Goal: Task Accomplishment & Management: Use online tool/utility

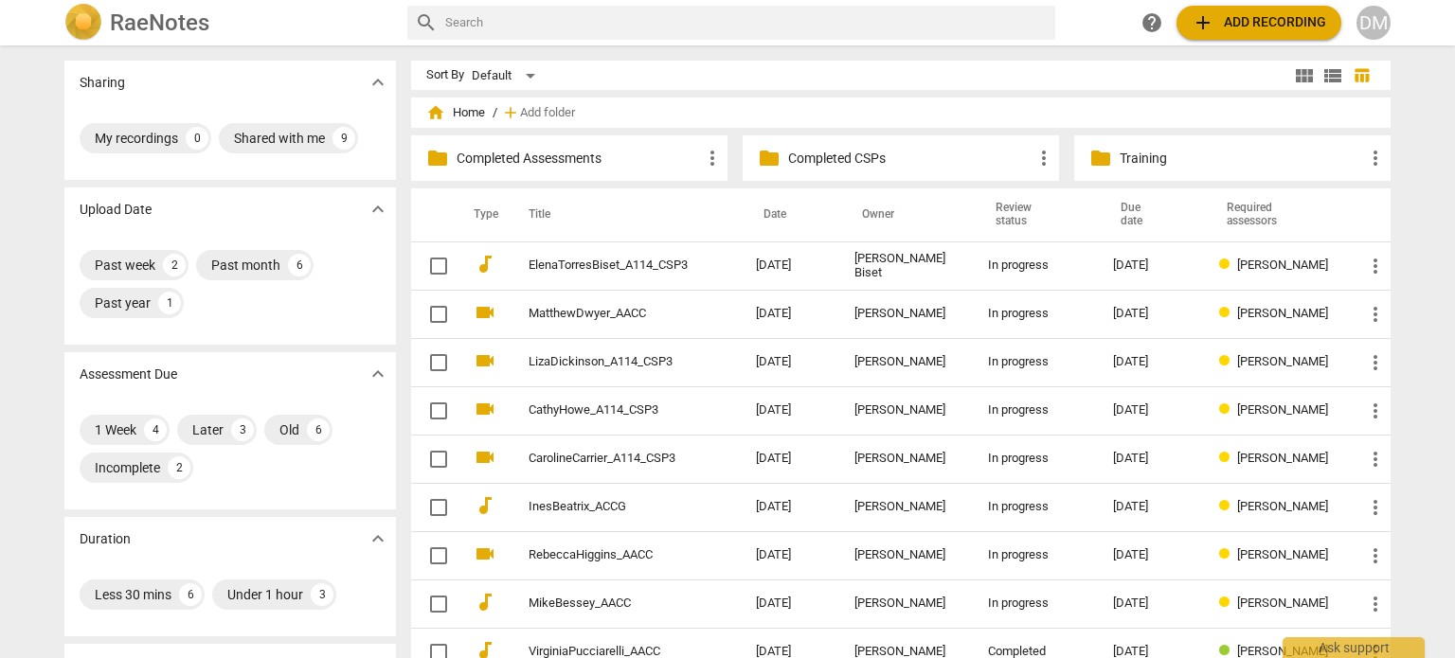
click at [1379, 13] on div "DM" at bounding box center [1374, 23] width 34 height 34
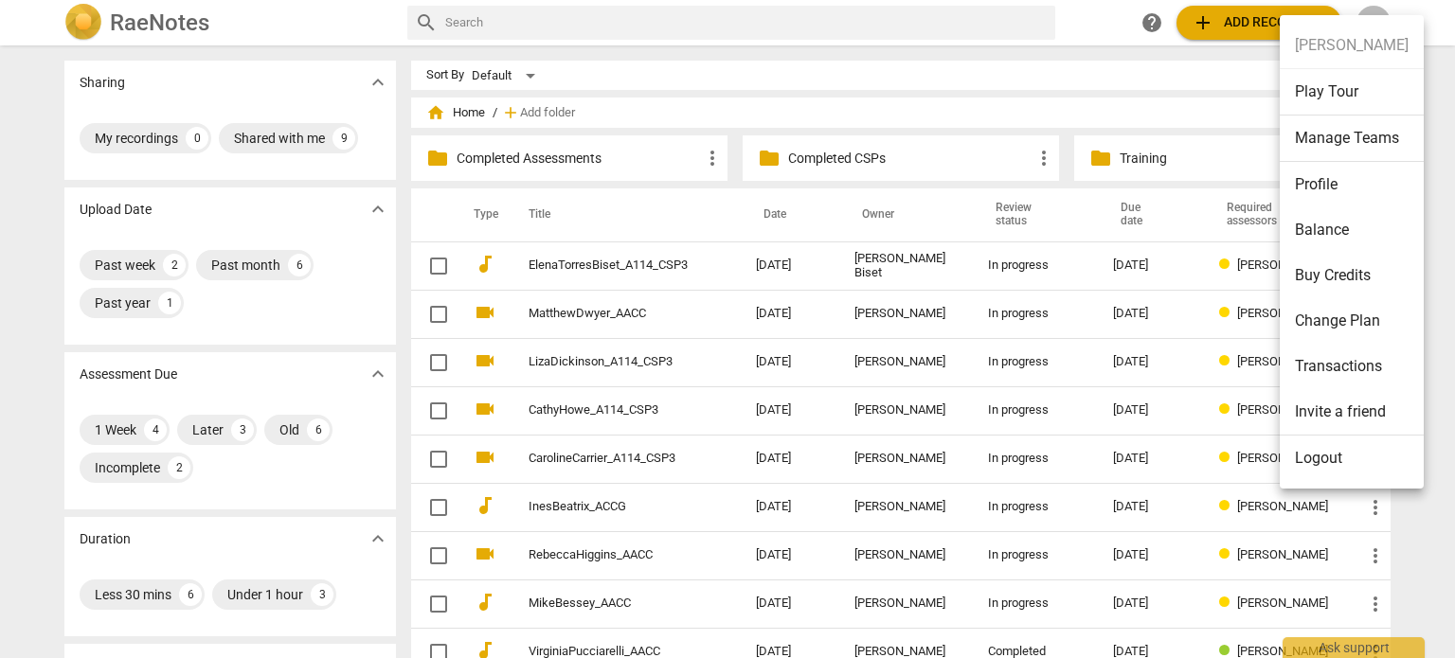
click at [1328, 468] on li "Logout" at bounding box center [1352, 458] width 144 height 45
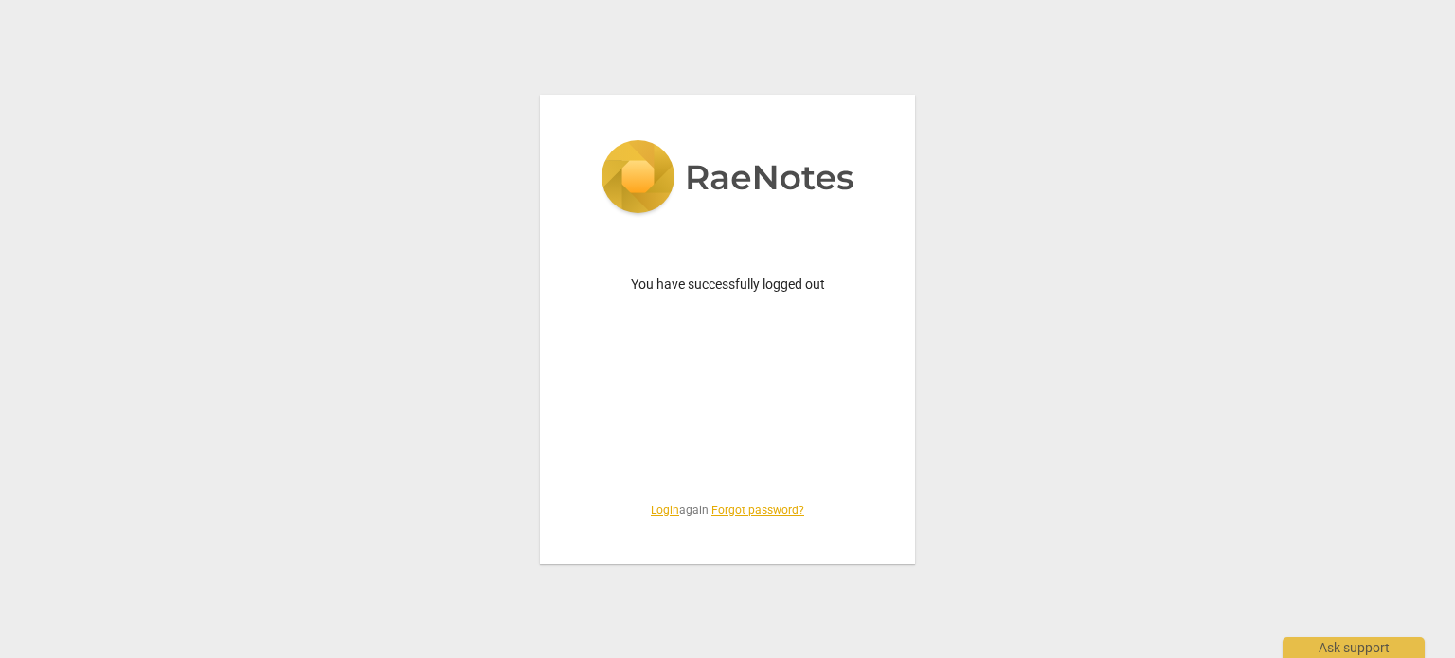
click at [651, 511] on link "Login" at bounding box center [665, 510] width 28 height 13
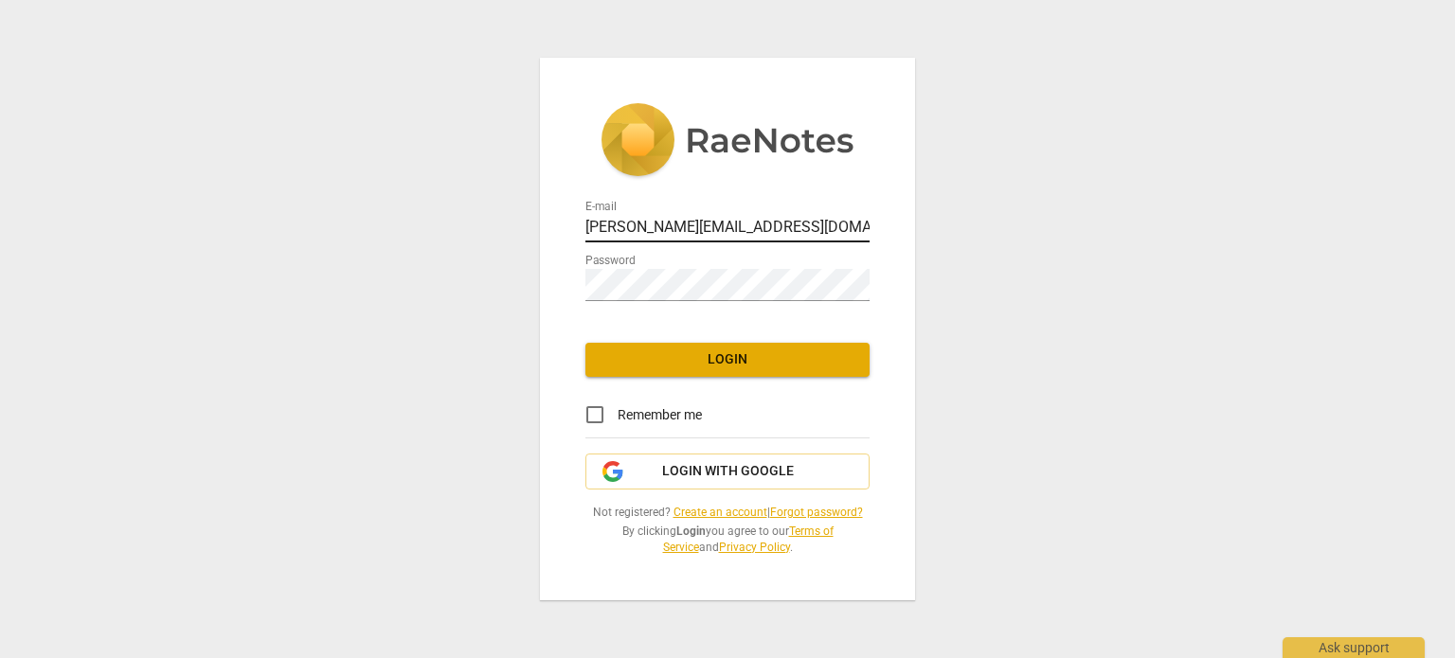
click at [755, 215] on input "[PERSON_NAME][EMAIL_ADDRESS][DOMAIN_NAME]" at bounding box center [728, 228] width 284 height 27
type input "[EMAIL_ADDRESS][DOMAIN_NAME]"
click at [598, 401] on input "Remember me" at bounding box center [594, 414] width 45 height 45
checkbox input "true"
click at [758, 351] on span "Login" at bounding box center [728, 360] width 254 height 19
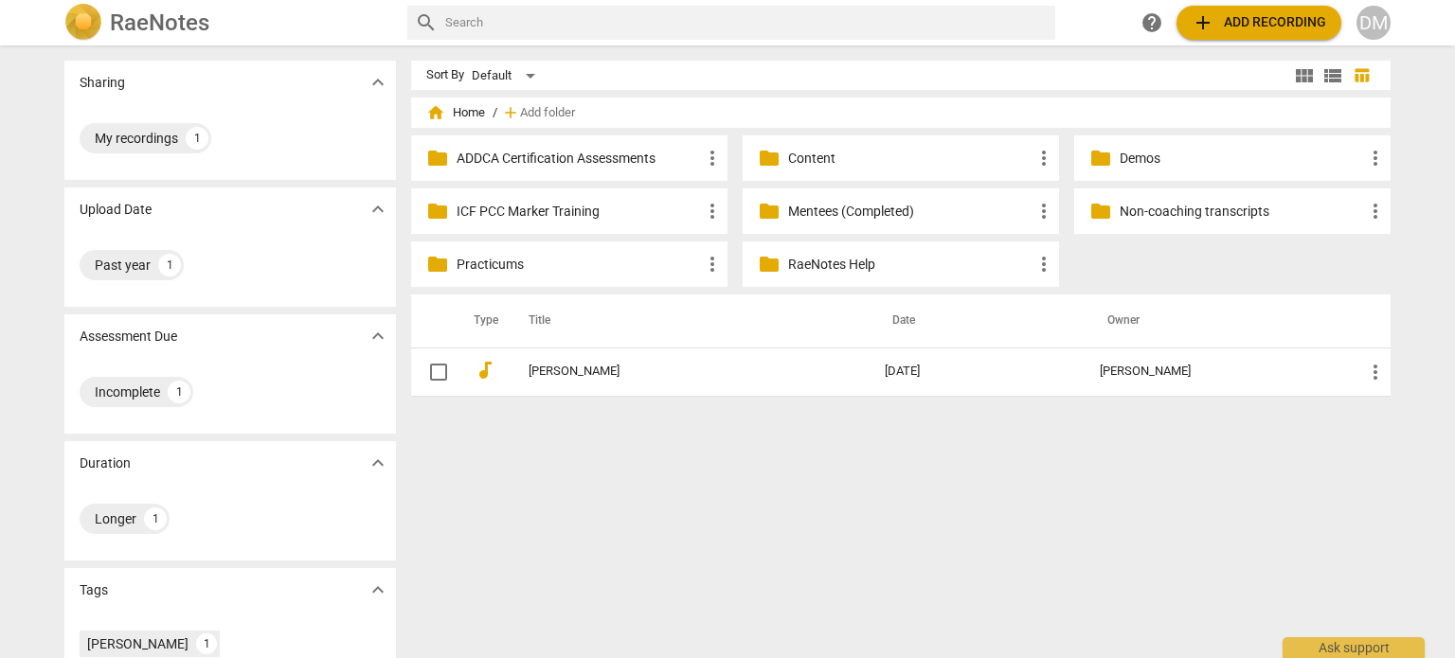
click at [1205, 18] on span "add Add recording" at bounding box center [1259, 22] width 135 height 23
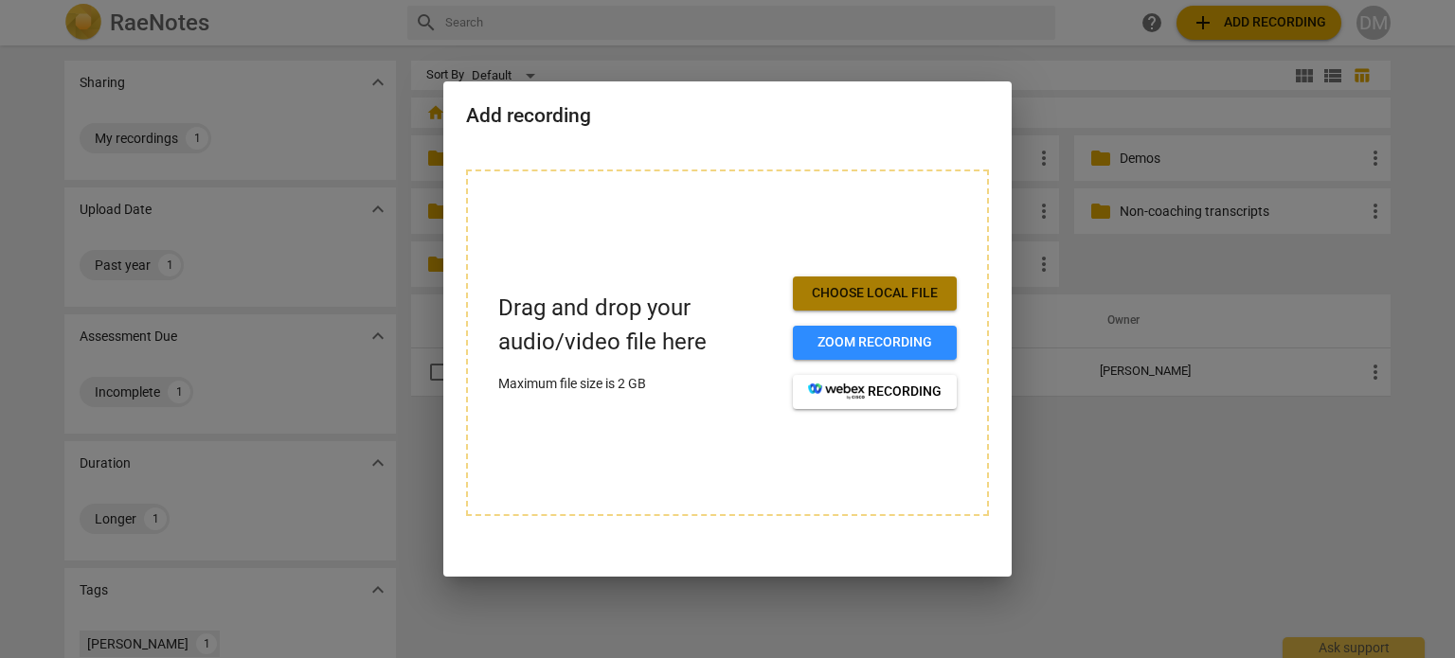
click at [892, 300] on span "Choose local file" at bounding box center [875, 293] width 134 height 19
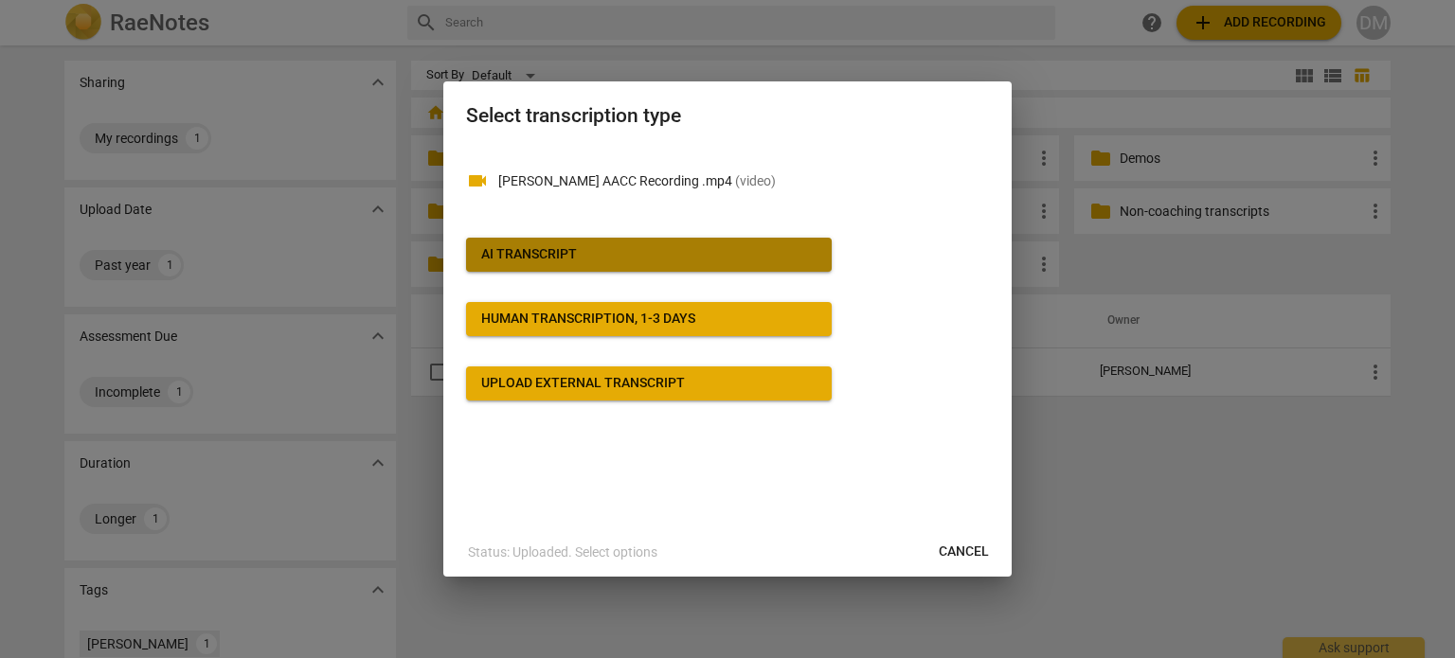
click at [636, 255] on span "AI Transcript" at bounding box center [648, 254] width 335 height 19
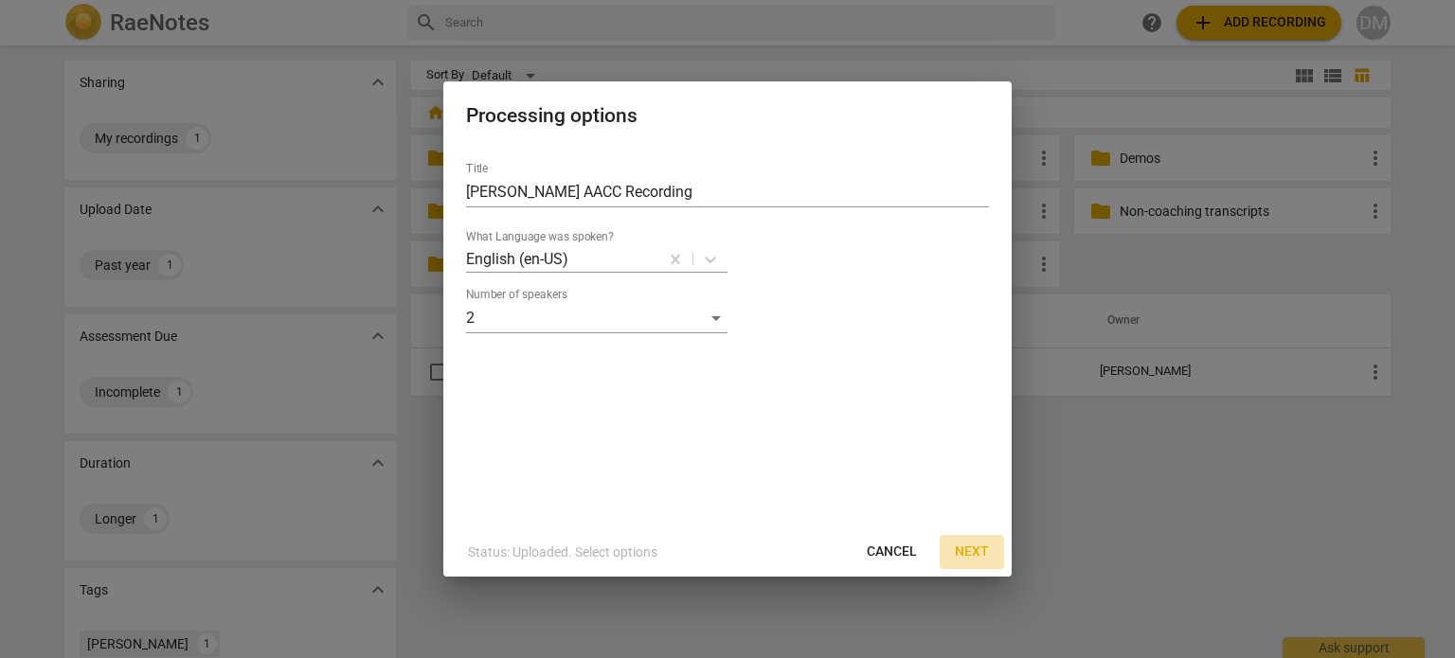
click at [966, 555] on span "Next" at bounding box center [972, 552] width 34 height 19
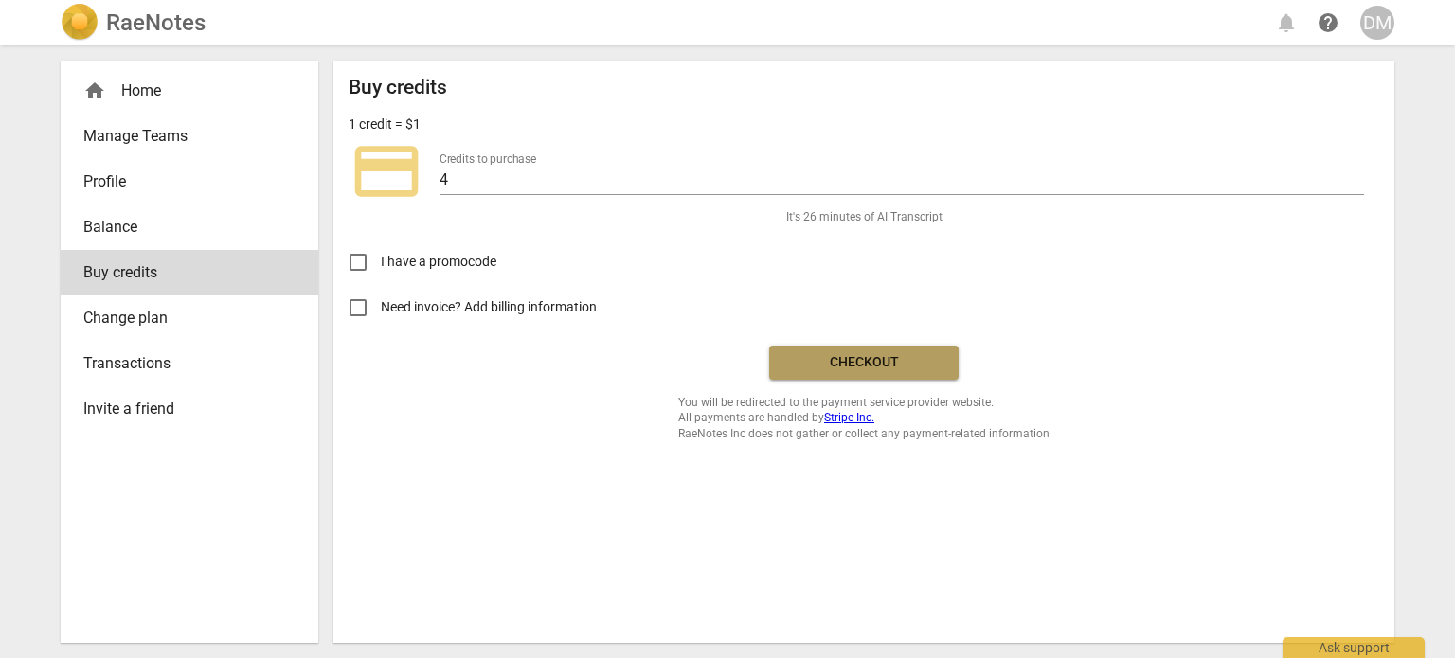
click at [886, 370] on span "Checkout" at bounding box center [863, 362] width 159 height 19
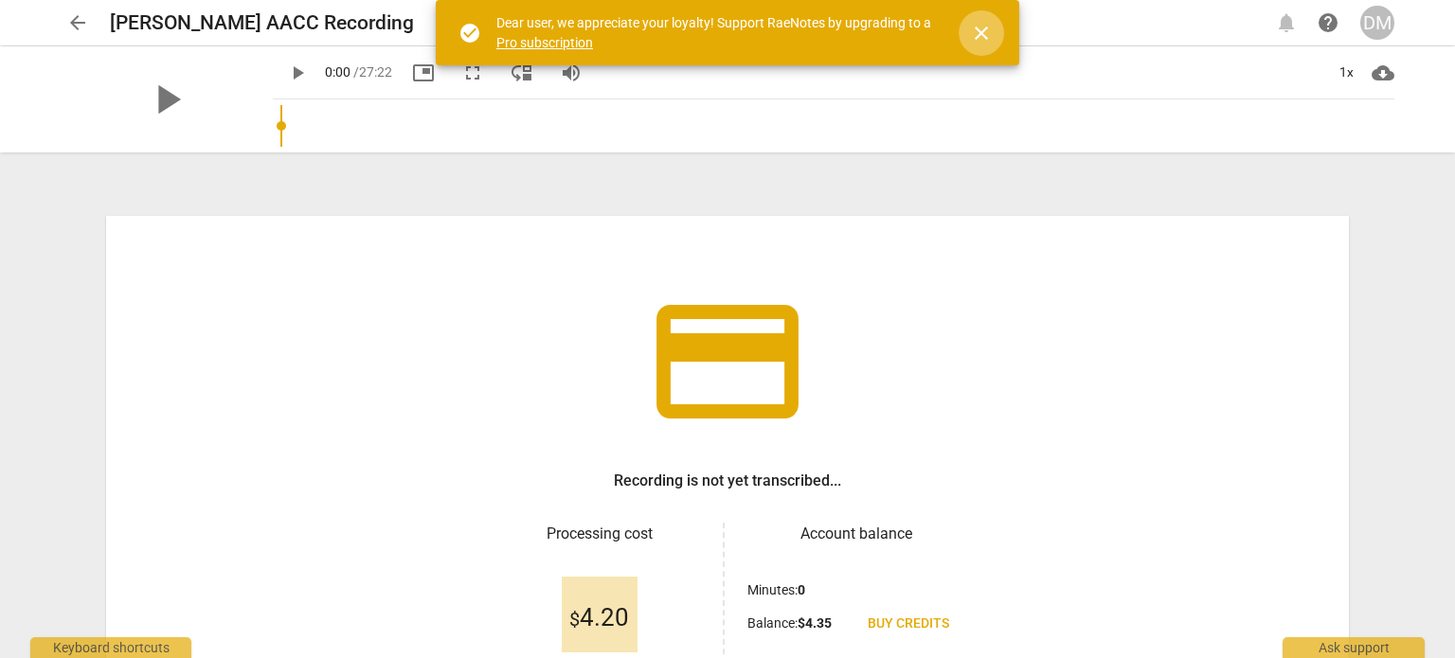
click at [986, 37] on span "close" at bounding box center [981, 33] width 23 height 23
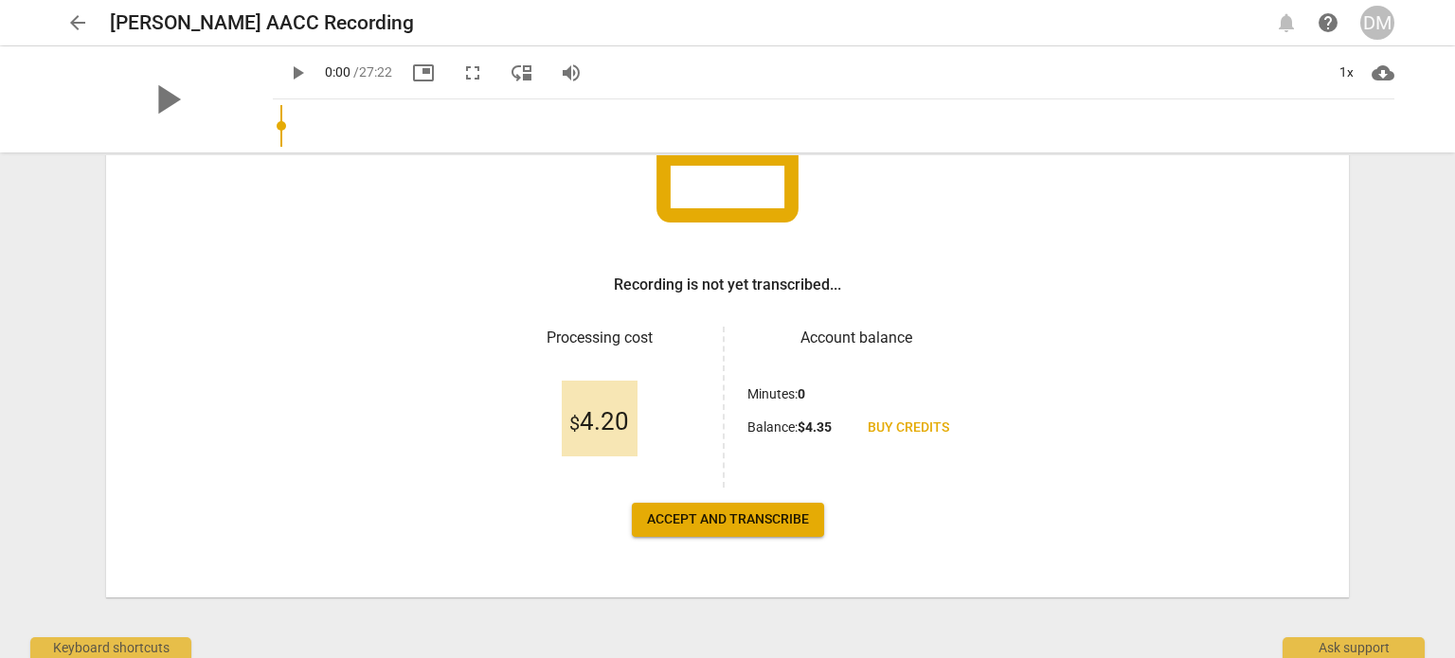
scroll to position [197, 0]
click at [701, 528] on span "Accept and transcribe" at bounding box center [728, 520] width 162 height 19
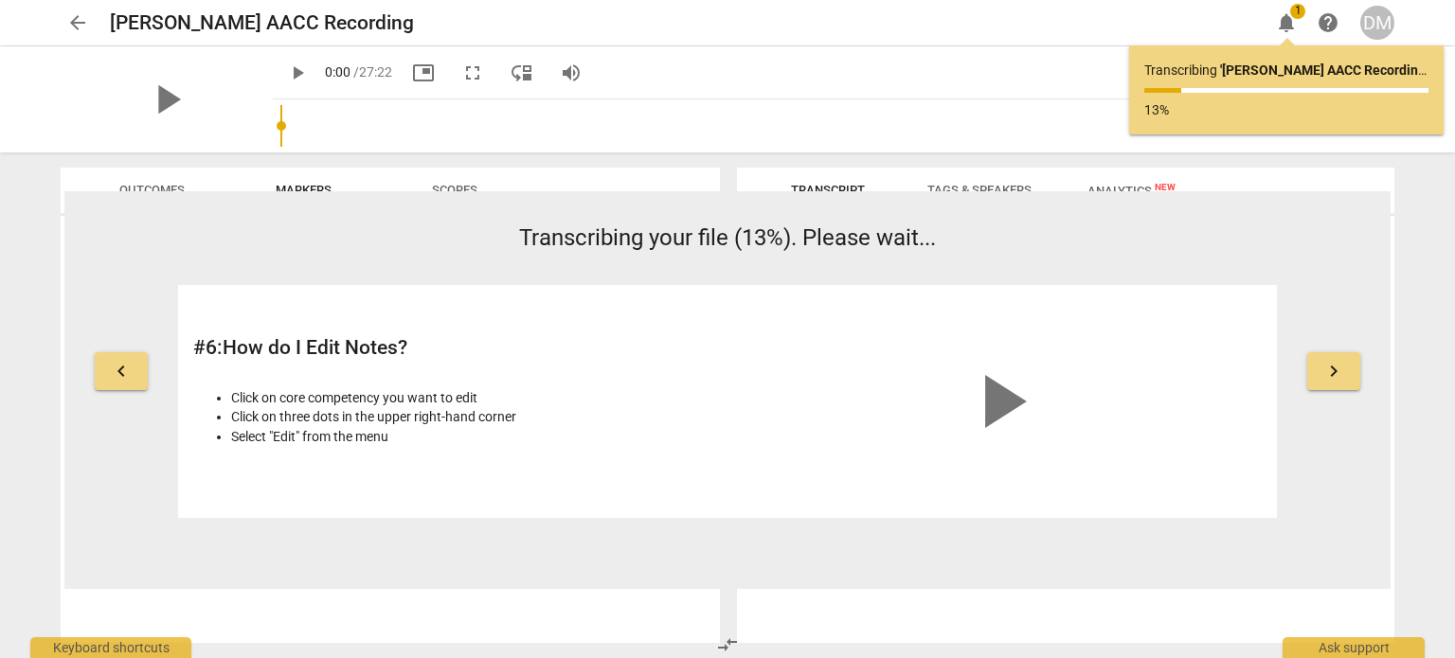
click at [69, 22] on span "arrow_back" at bounding box center [77, 22] width 23 height 23
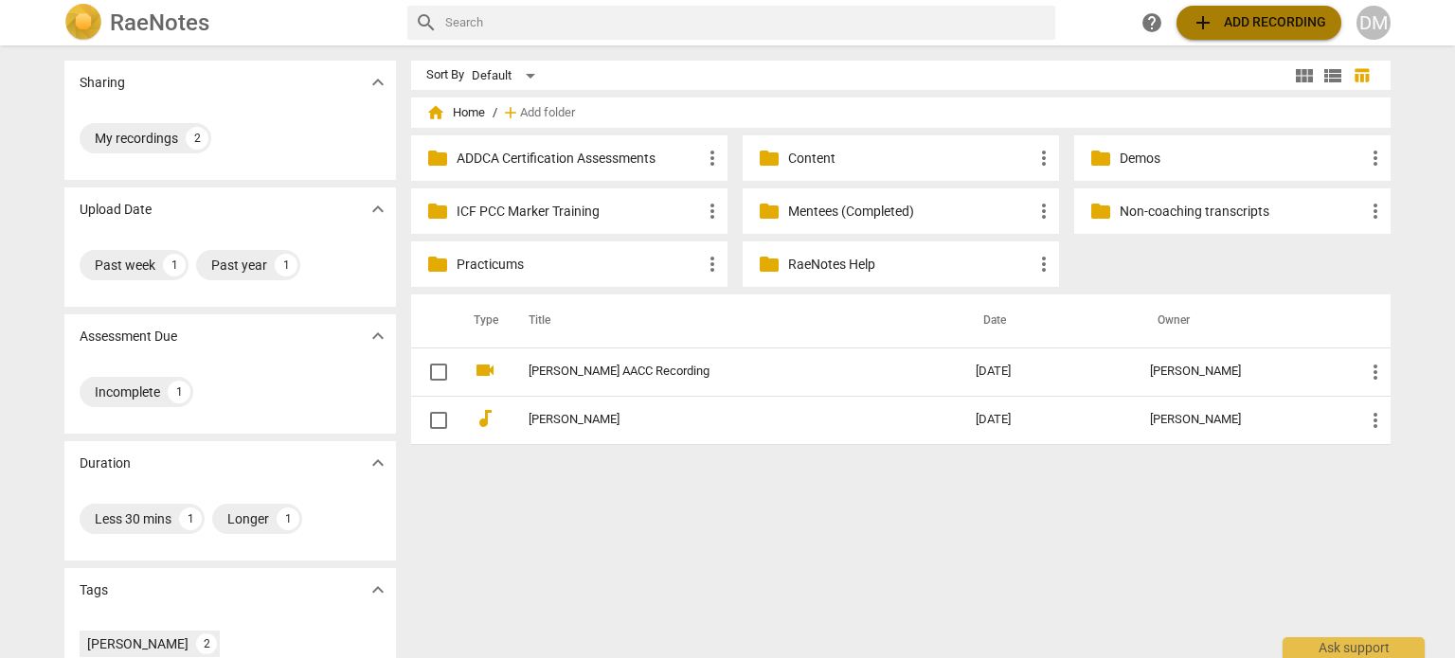
click at [1192, 26] on span "add" at bounding box center [1203, 22] width 23 height 23
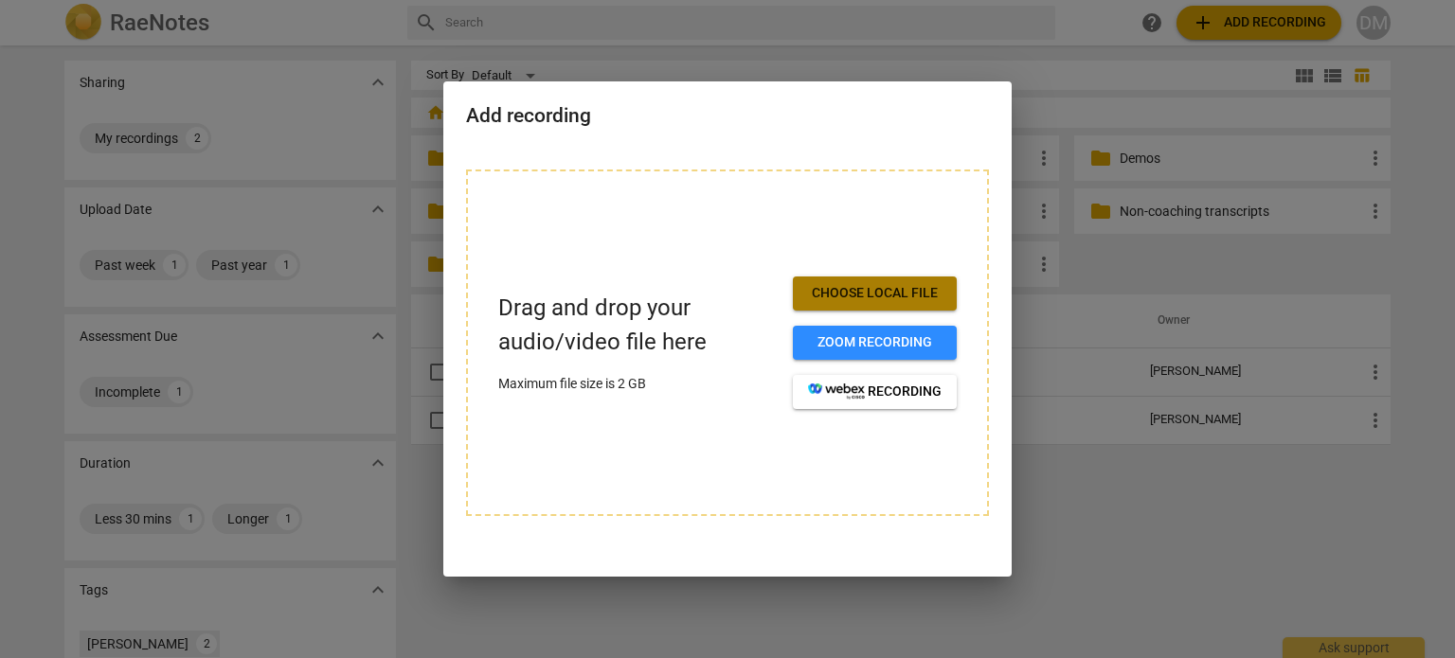
click at [909, 288] on span "Choose local file" at bounding box center [875, 293] width 134 height 19
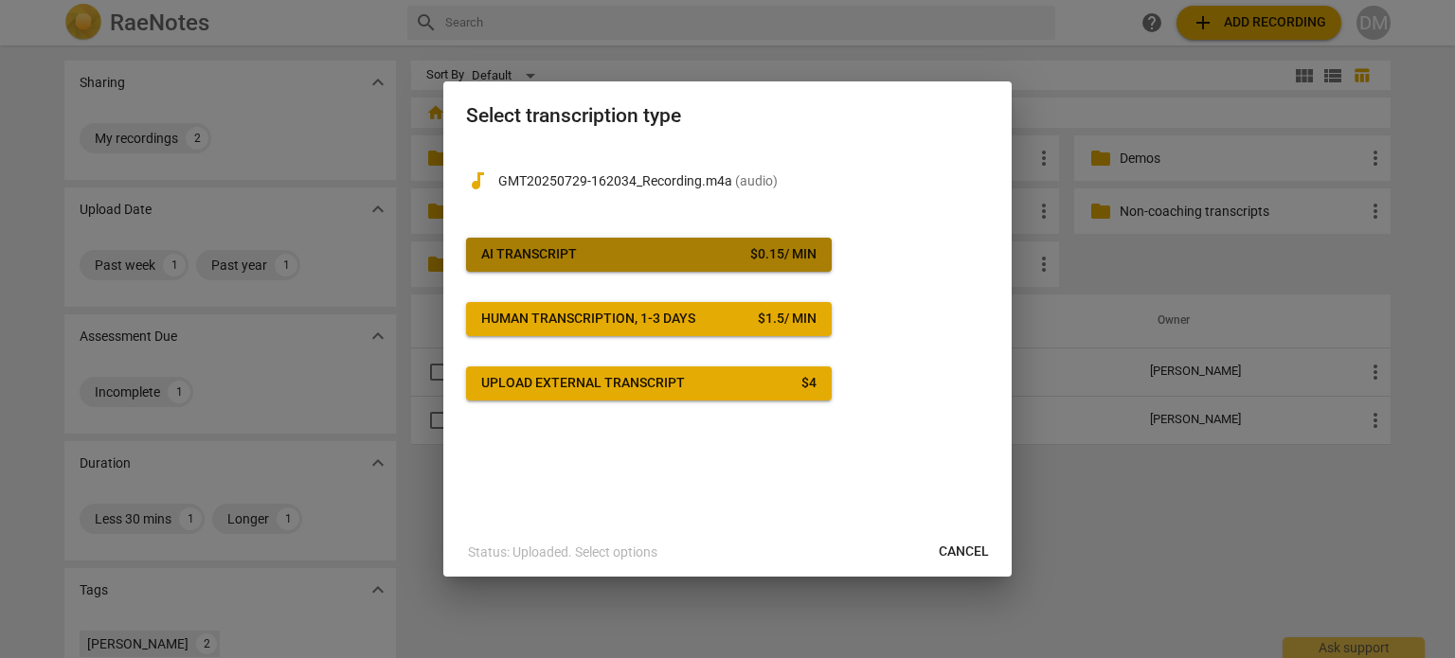
click at [689, 264] on span "AI Transcript $ 0.15 / min" at bounding box center [648, 254] width 335 height 19
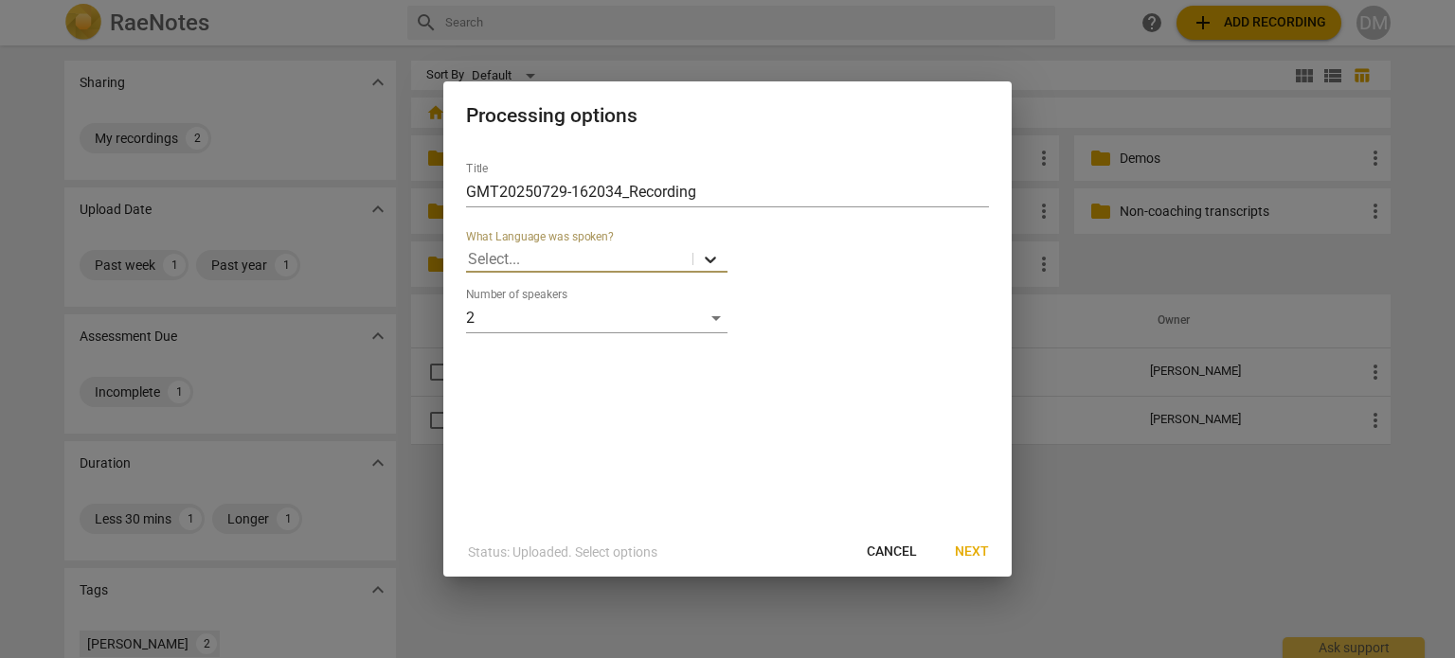
drag, startPoint x: 689, startPoint y: 268, endPoint x: 712, endPoint y: 263, distance: 24.2
click at [709, 263] on icon at bounding box center [710, 260] width 11 height 7
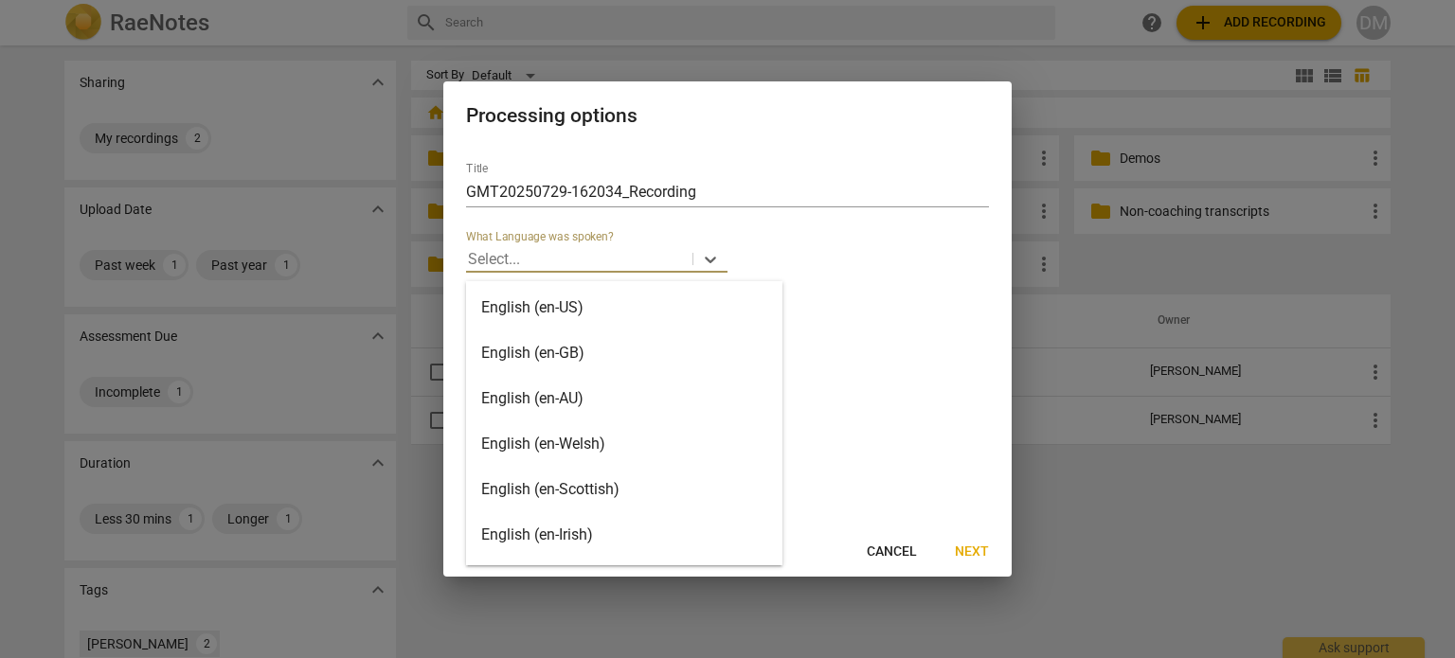
click at [551, 306] on div "English (en-US)" at bounding box center [624, 307] width 316 height 45
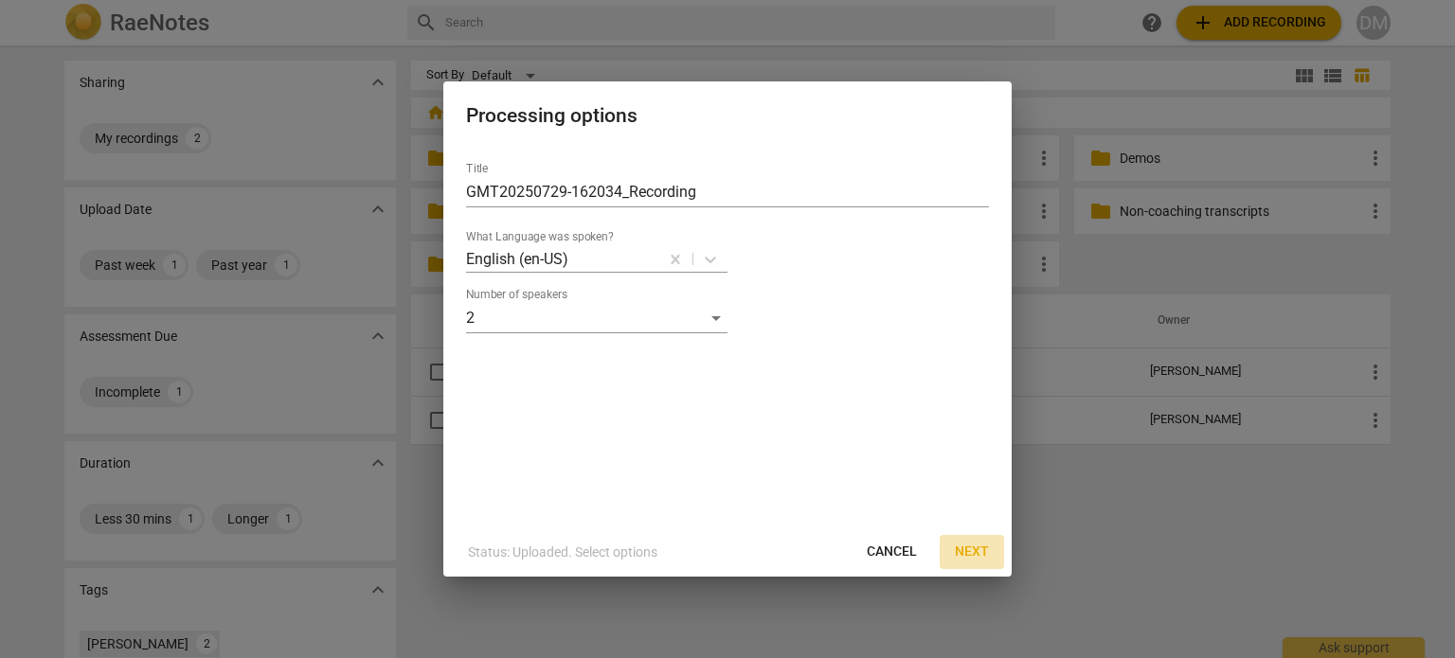
click at [970, 552] on span "Next" at bounding box center [972, 552] width 34 height 19
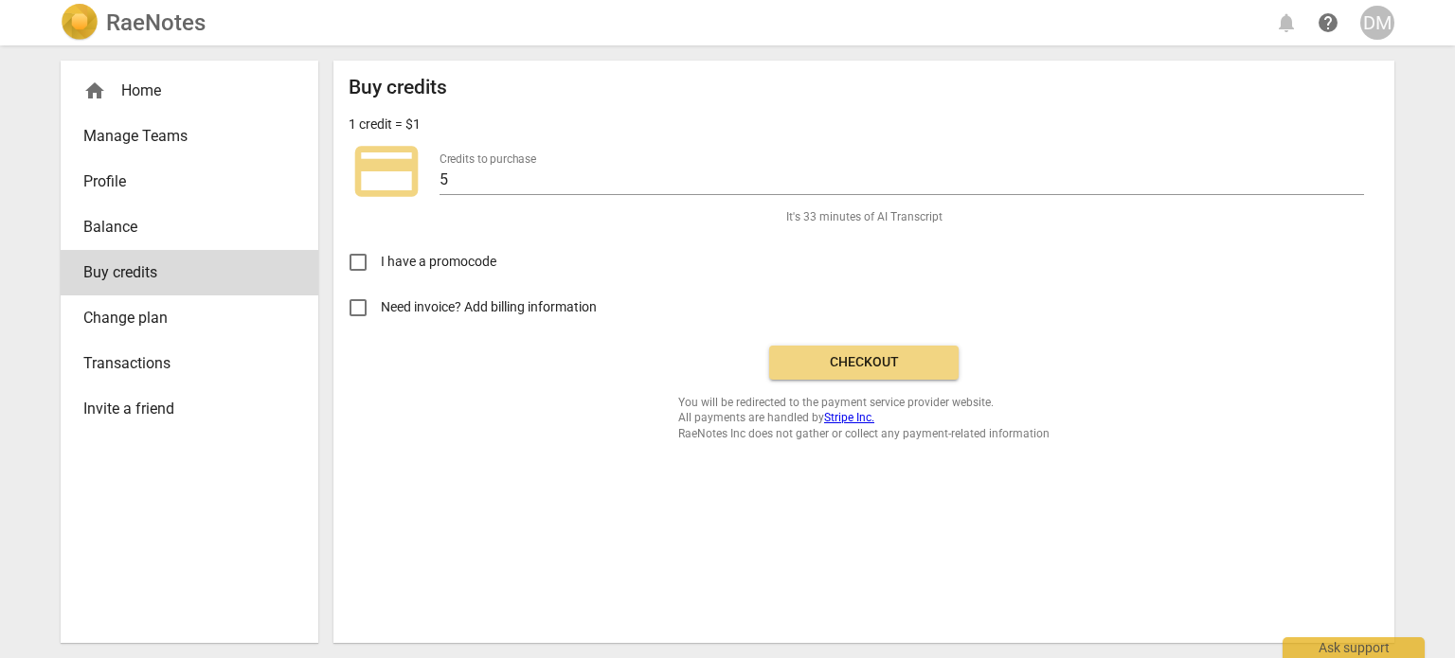
click at [844, 372] on span "Checkout" at bounding box center [863, 362] width 159 height 19
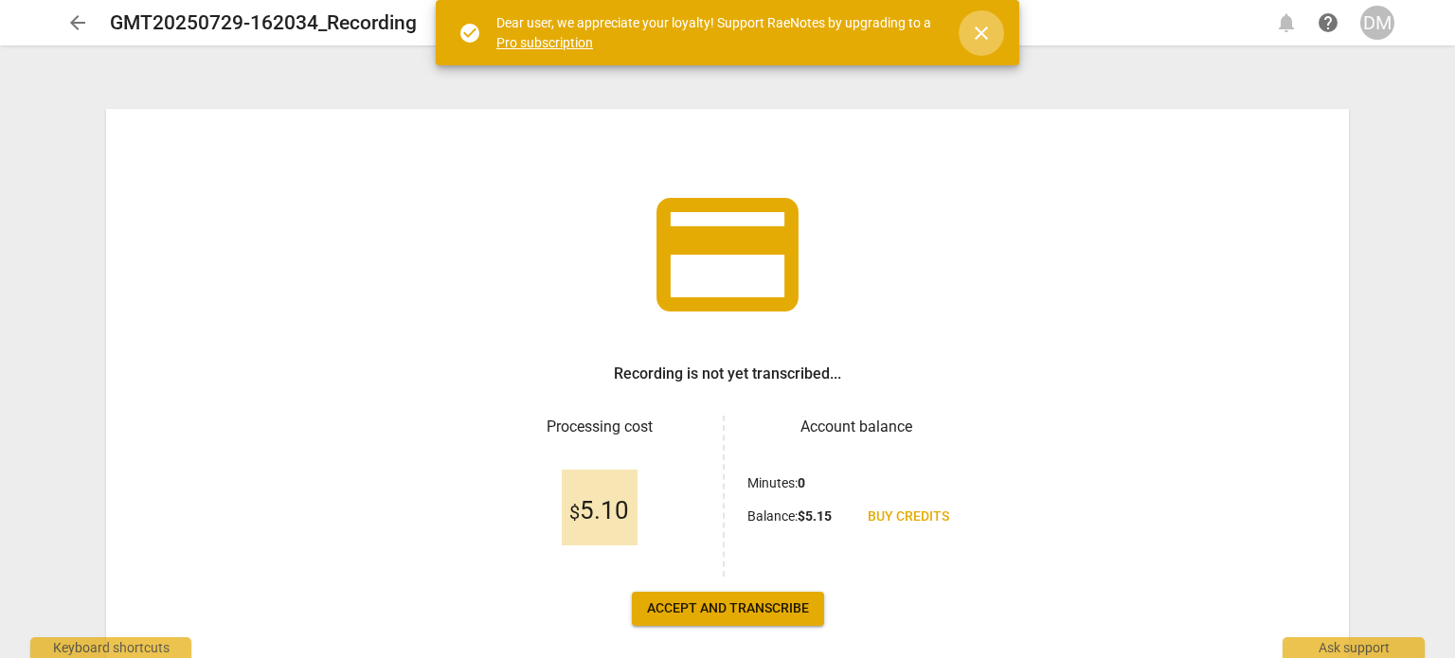
click at [981, 29] on span "close" at bounding box center [981, 33] width 23 height 23
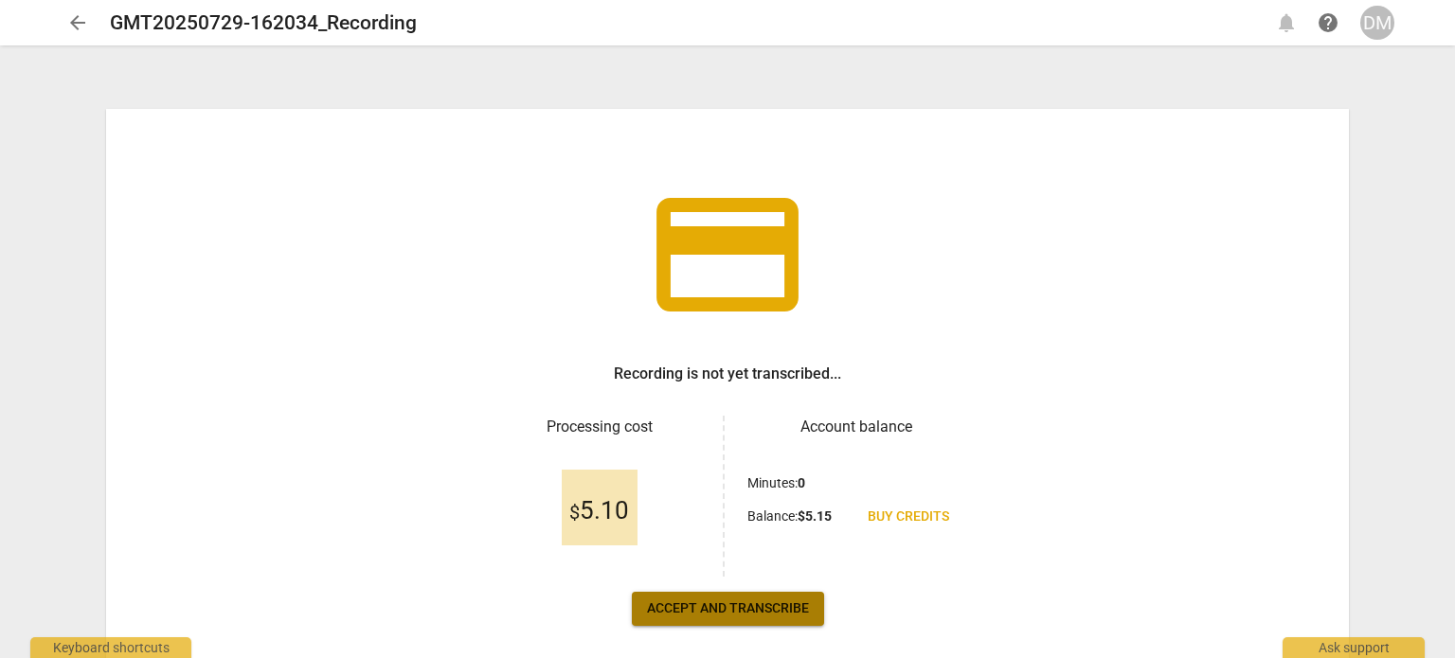
click at [758, 618] on span "Accept and transcribe" at bounding box center [728, 609] width 162 height 19
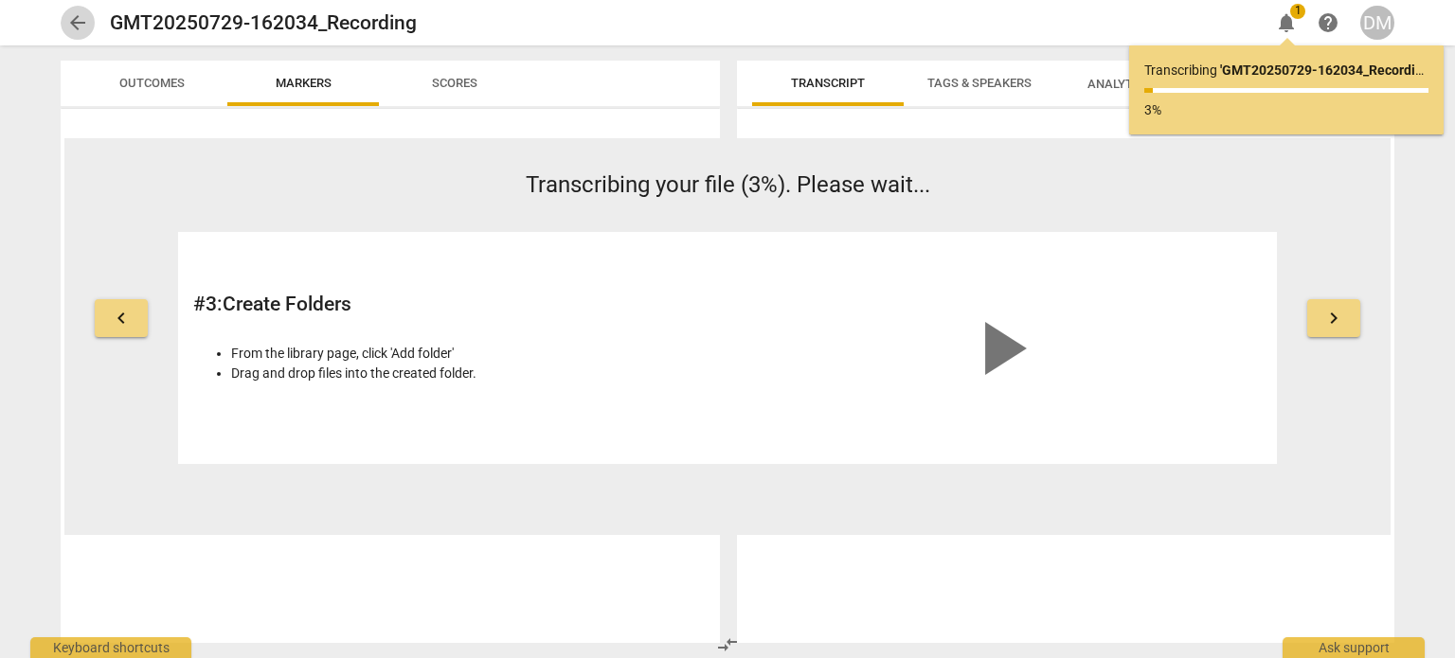
click at [78, 20] on span "arrow_back" at bounding box center [77, 22] width 23 height 23
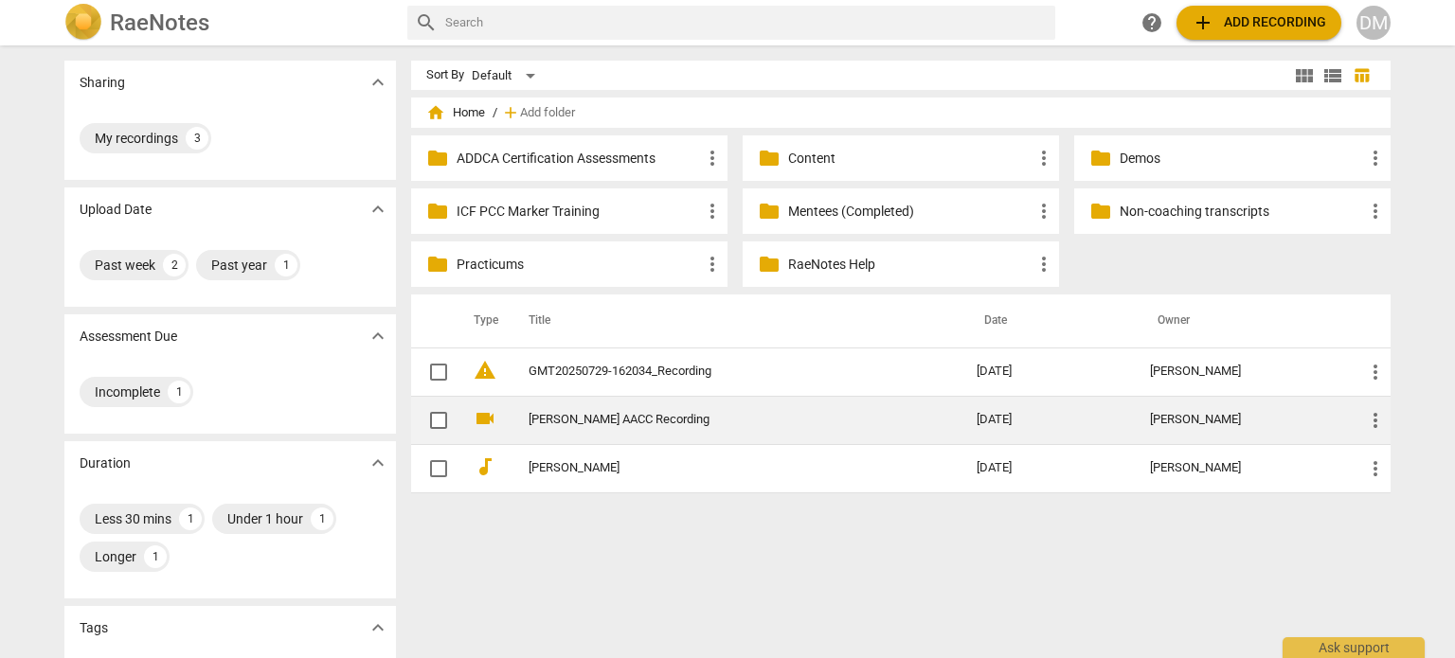
click at [637, 425] on link "[PERSON_NAME] AACC Recording" at bounding box center [719, 420] width 380 height 14
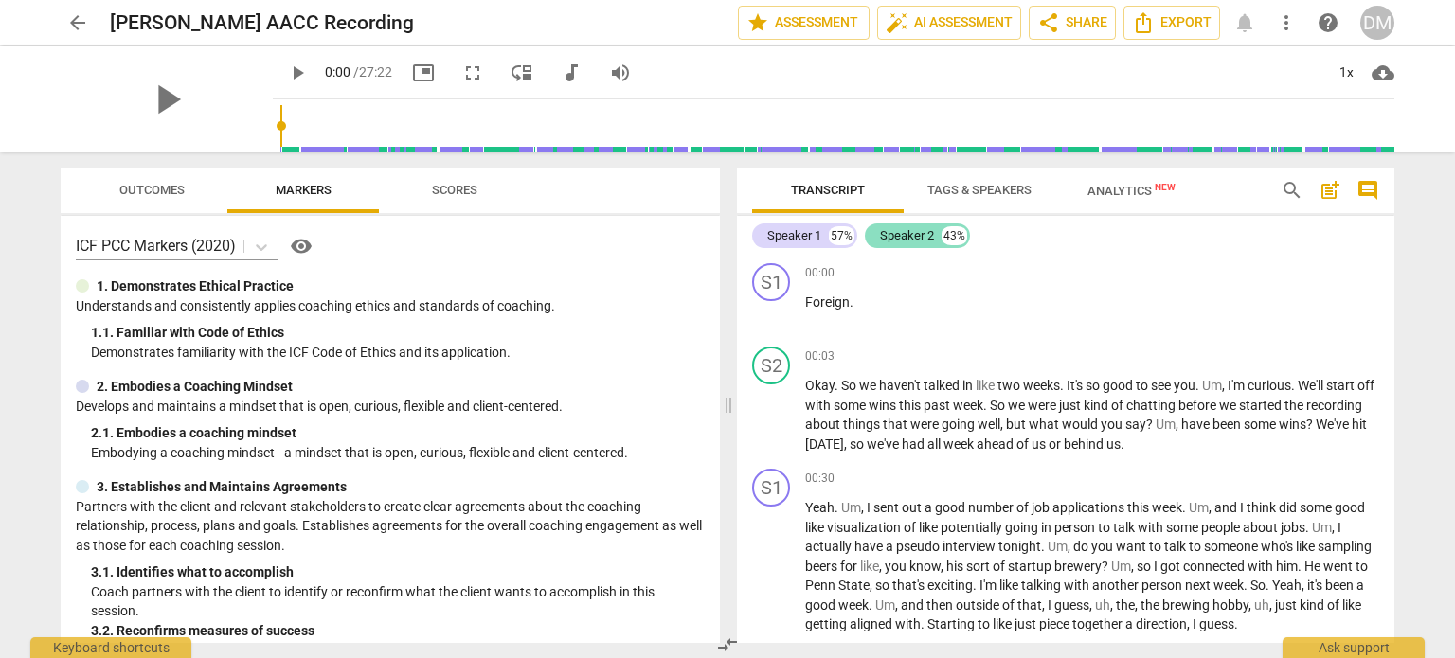
click at [914, 228] on div "Speaker 2" at bounding box center [907, 235] width 54 height 19
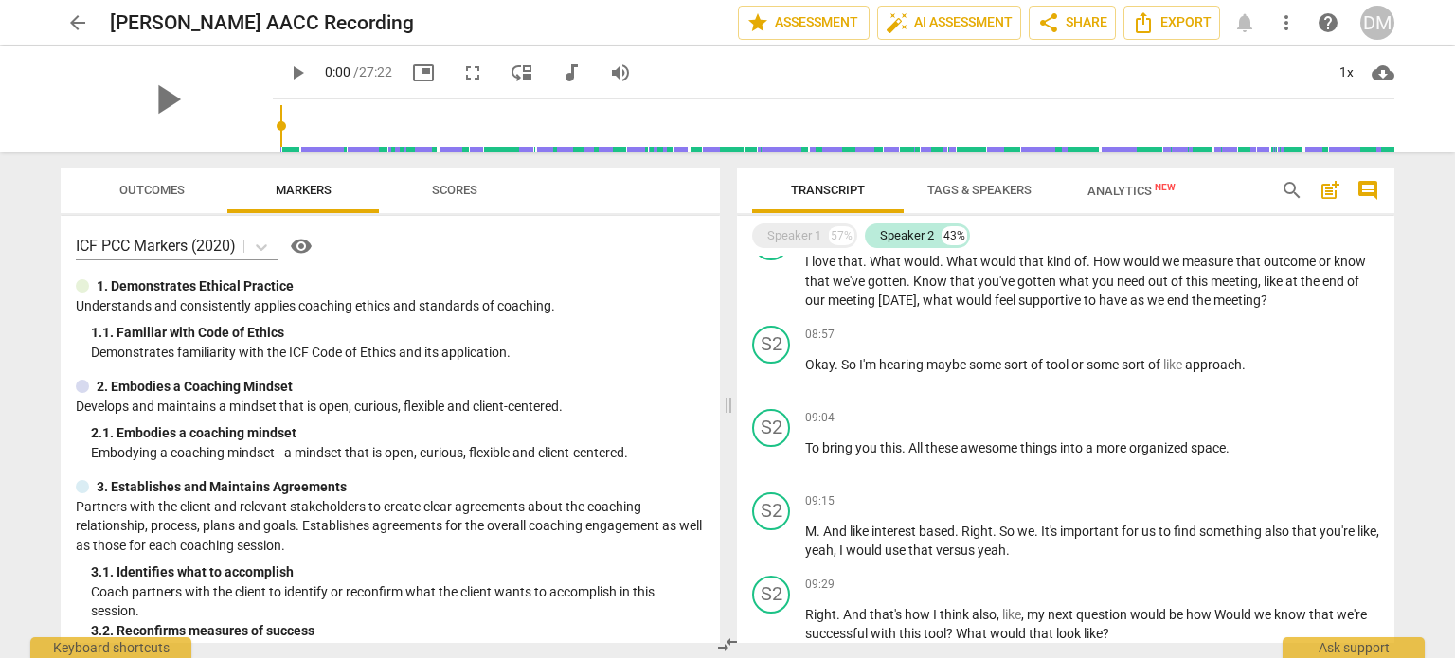
scroll to position [1364, 0]
drag, startPoint x: 803, startPoint y: 374, endPoint x: 963, endPoint y: 406, distance: 162.4
click at [963, 132] on div "S2 play_arrow pause 07:12 + Add competency keyboard_arrow_right Yeah . This is …" at bounding box center [1066, 79] width 658 height 103
drag, startPoint x: 954, startPoint y: 406, endPoint x: 795, endPoint y: 366, distance: 164.1
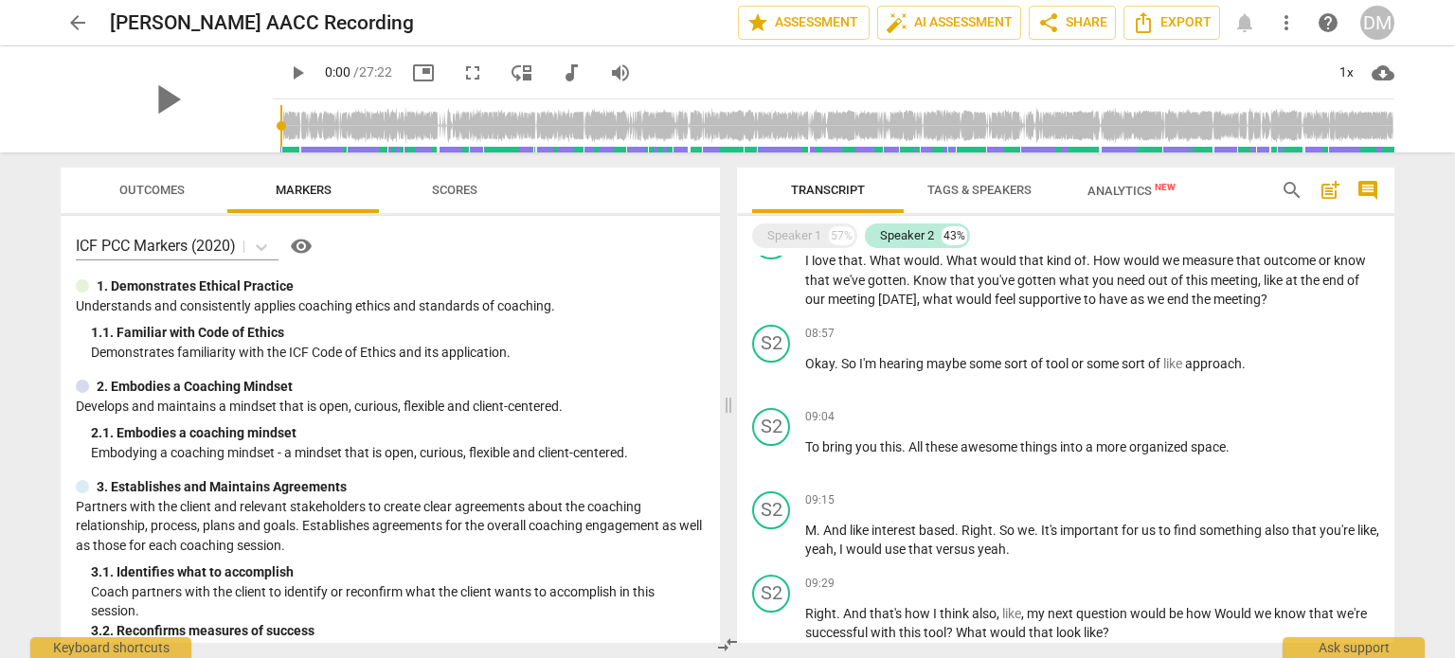
click at [795, 132] on div "S2 play_arrow pause 07:12 + Add competency keyboard_arrow_right Yeah . This is …" at bounding box center [1066, 79] width 658 height 103
click at [1268, 55] on div "+" at bounding box center [1276, 45] width 19 height 19
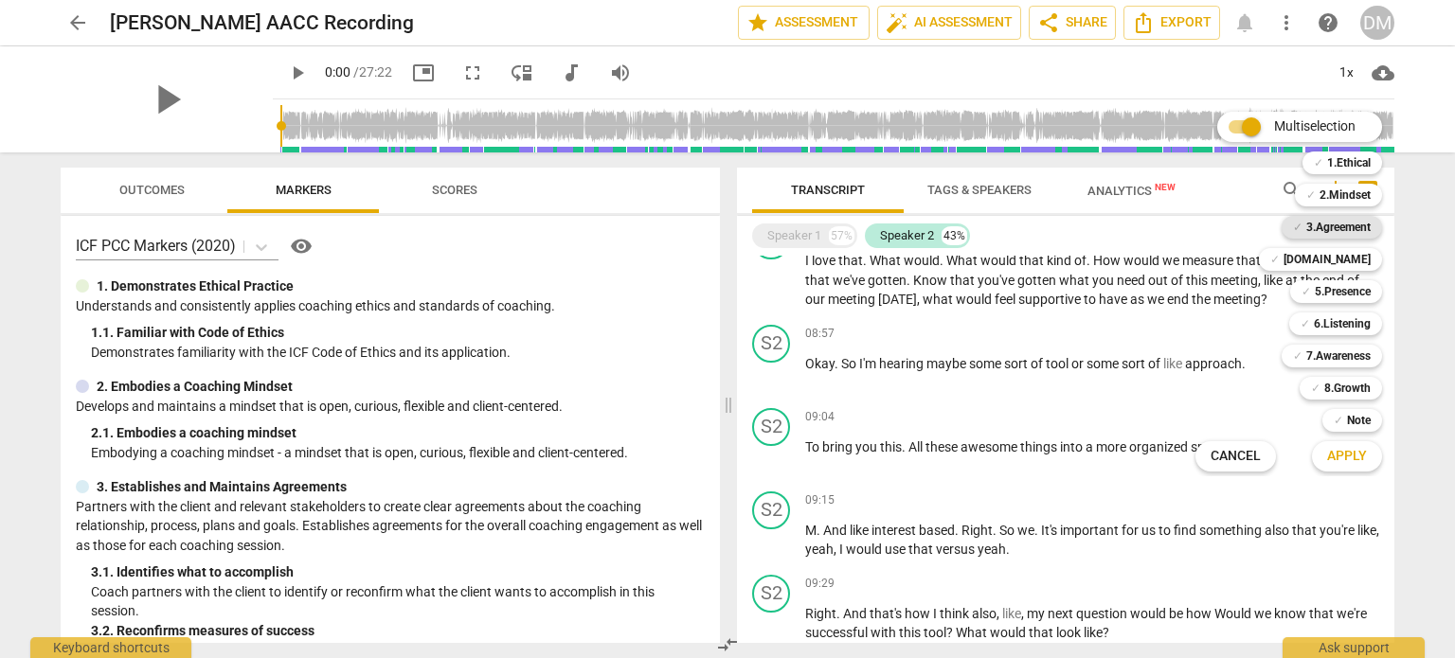
click at [1371, 227] on b "3.Agreement" at bounding box center [1339, 227] width 64 height 23
click at [1367, 458] on span "Apply" at bounding box center [1347, 456] width 40 height 19
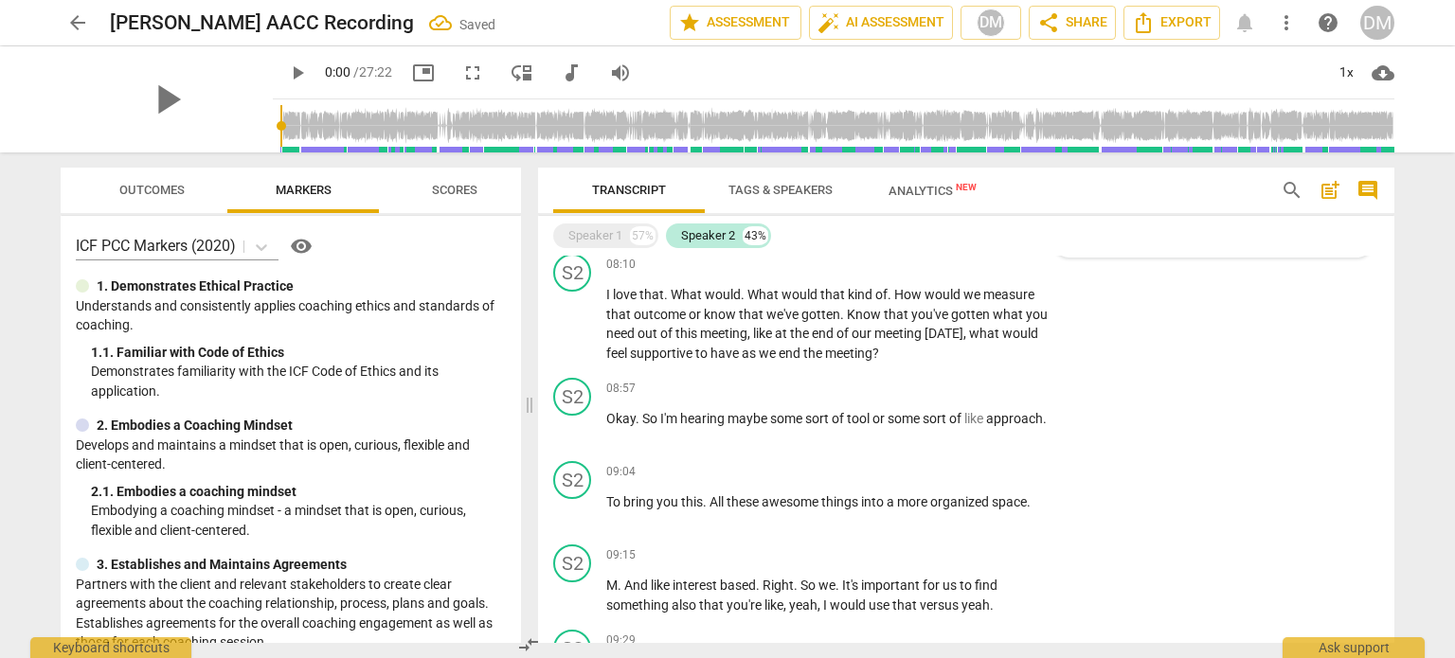
click at [1072, 121] on input "1. Identifies what to accomplish" at bounding box center [1074, 110] width 30 height 23
checkbox input "true"
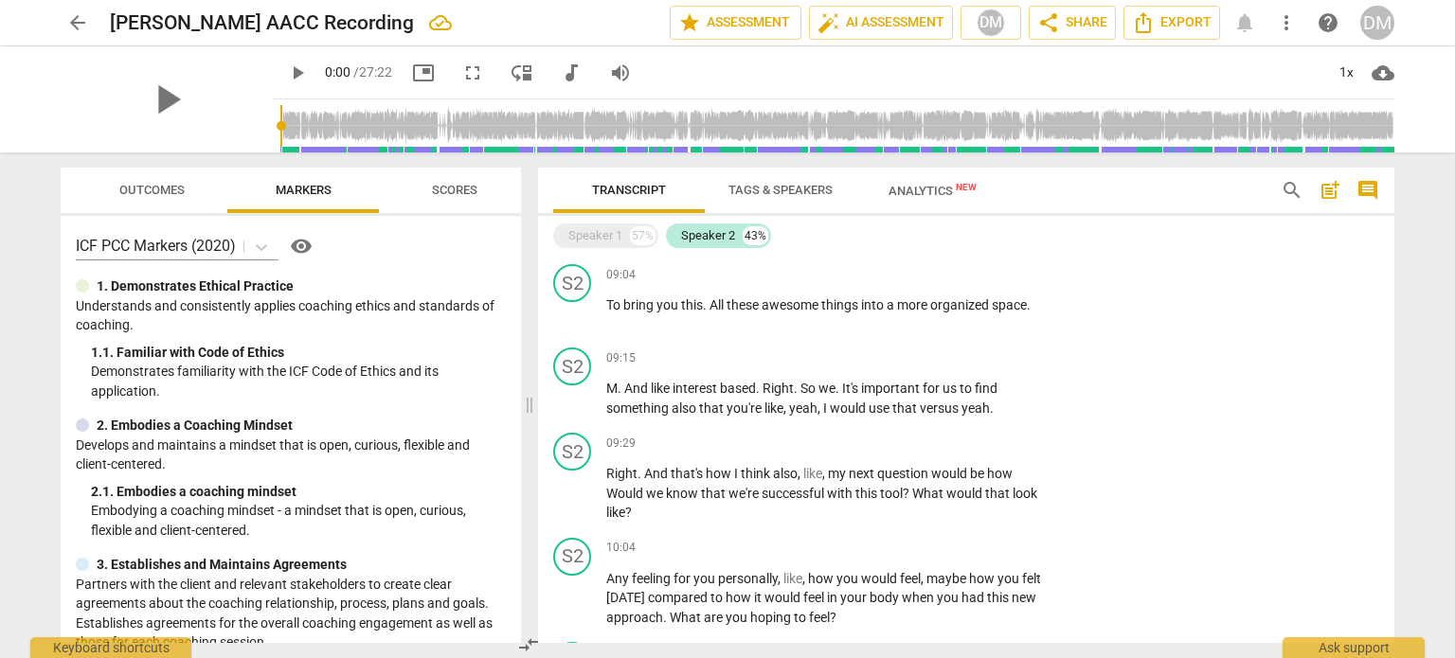
scroll to position [1705, 0]
drag, startPoint x: 963, startPoint y: 416, endPoint x: 1004, endPoint y: 518, distance: 110.5
click at [1004, 166] on p "I love that . What would . What would that kind of . How would we measure that …" at bounding box center [827, 127] width 443 height 78
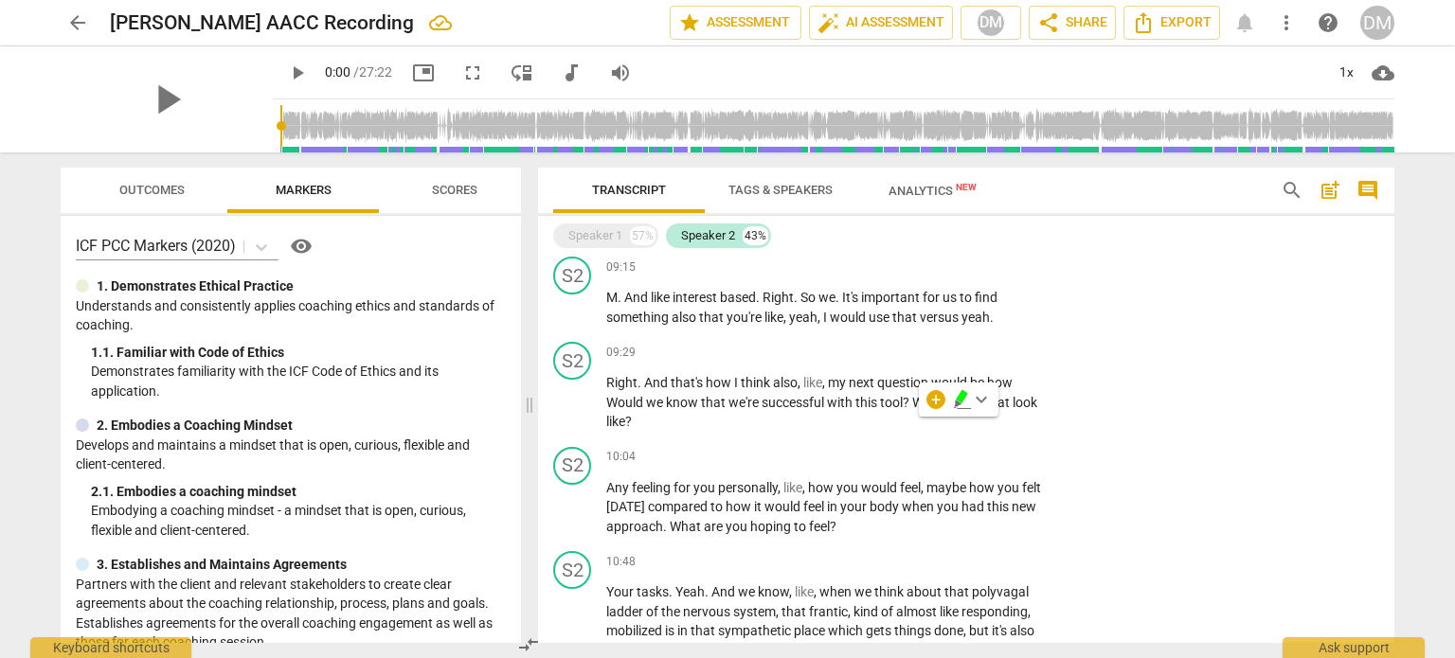
scroll to position [1796, 0]
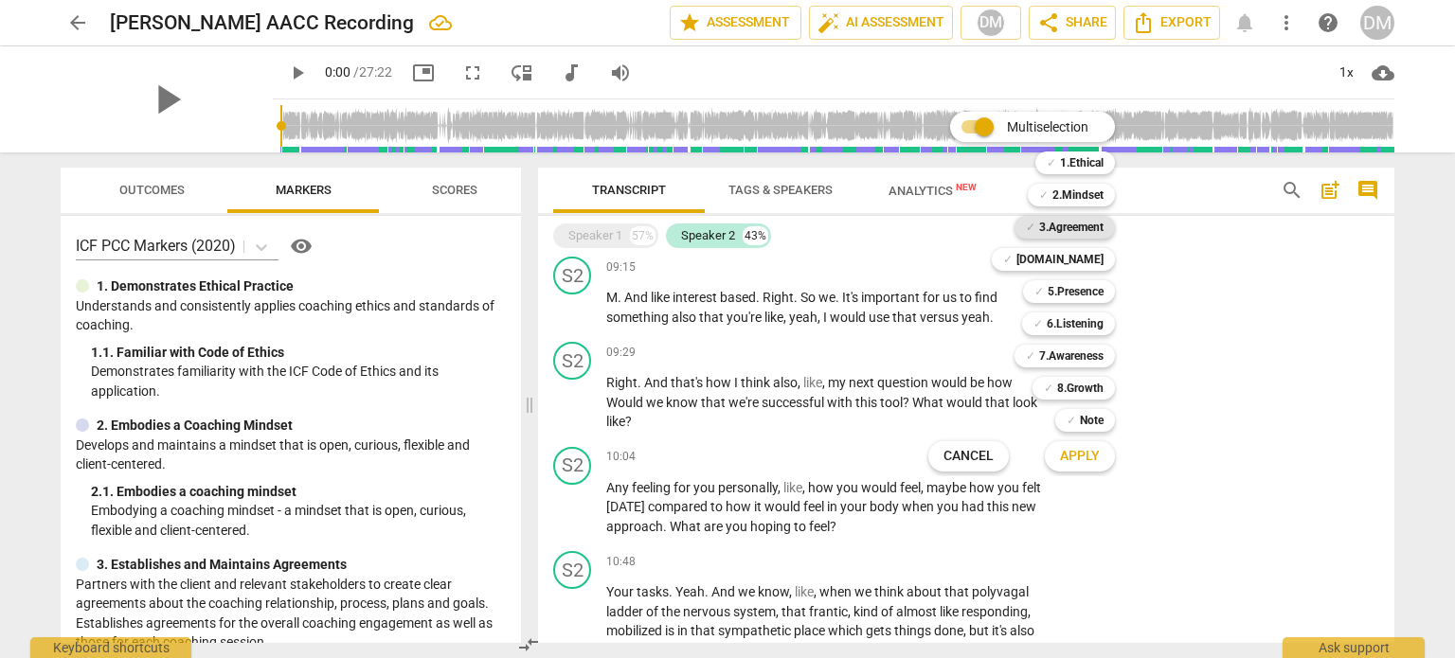
click at [1104, 223] on b "3.Agreement" at bounding box center [1071, 227] width 64 height 23
click at [1100, 452] on span "Apply" at bounding box center [1080, 456] width 40 height 19
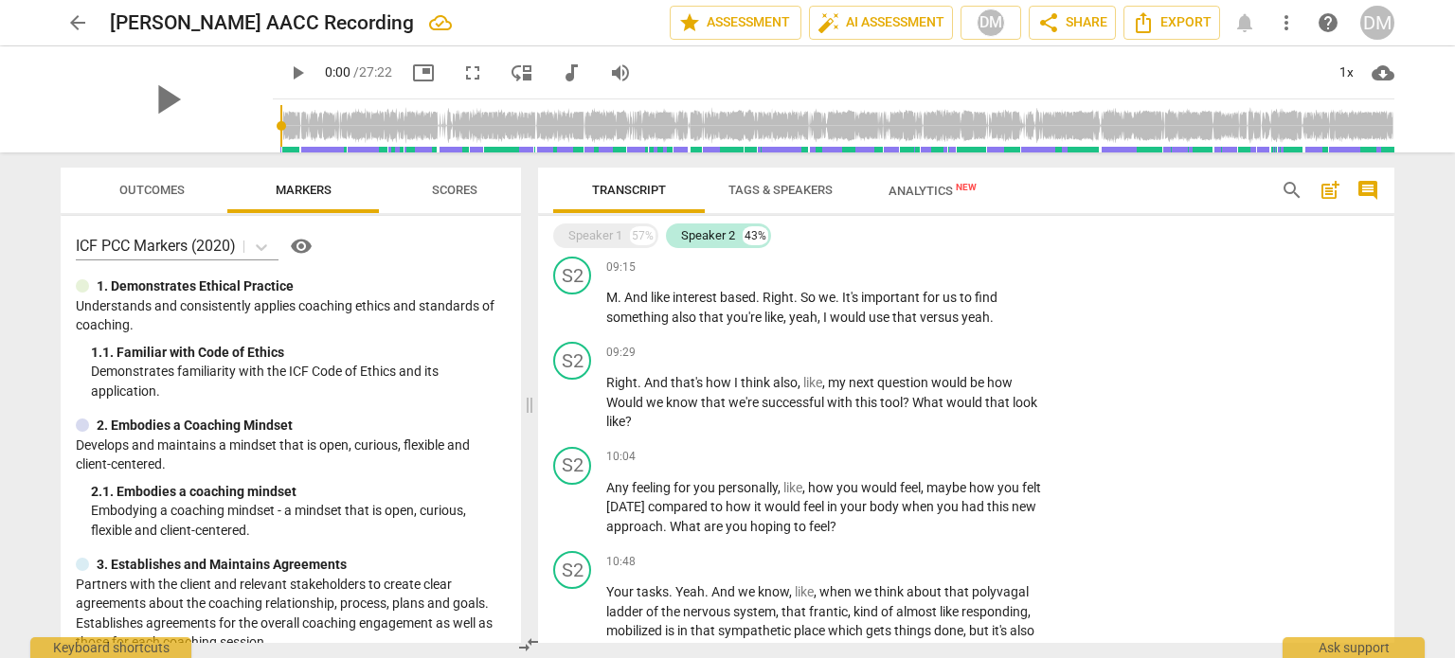
click at [1064, 84] on input "2. Reconfirms measures of success" at bounding box center [1074, 73] width 30 height 23
checkbox input "true"
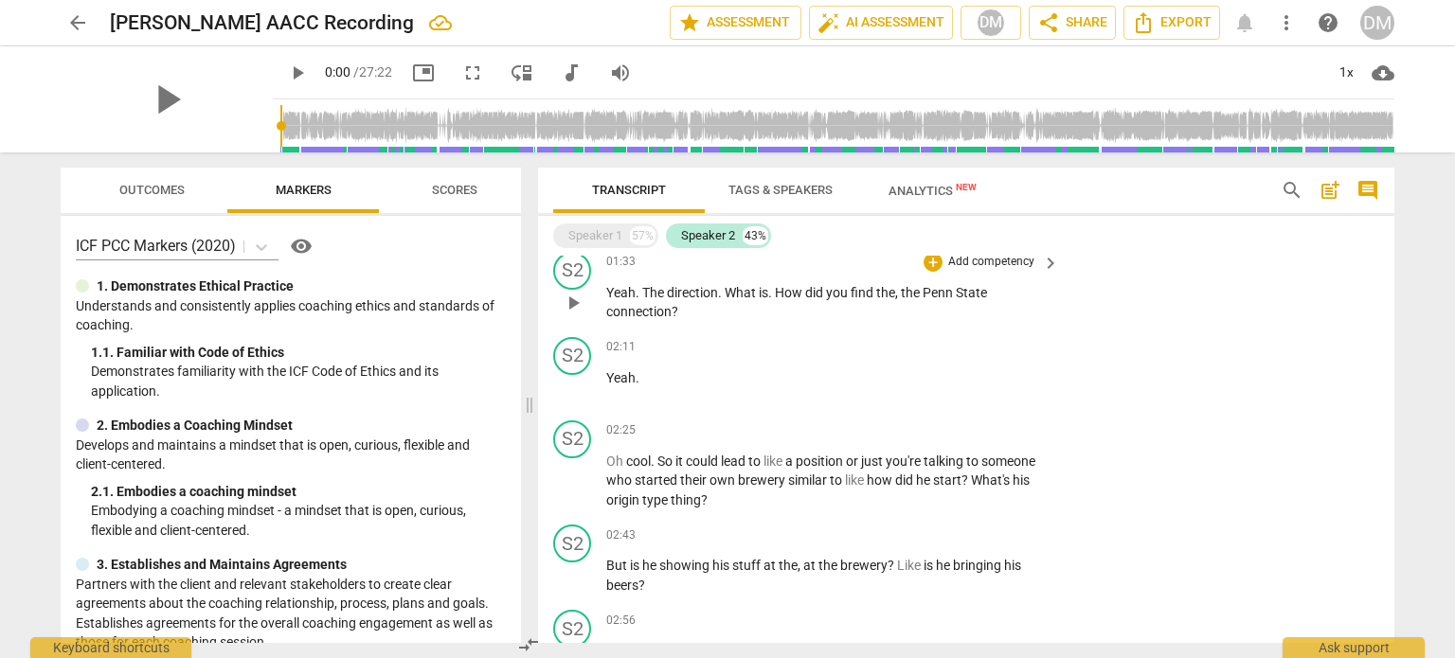
scroll to position [0, 0]
